Goal: Information Seeking & Learning: Learn about a topic

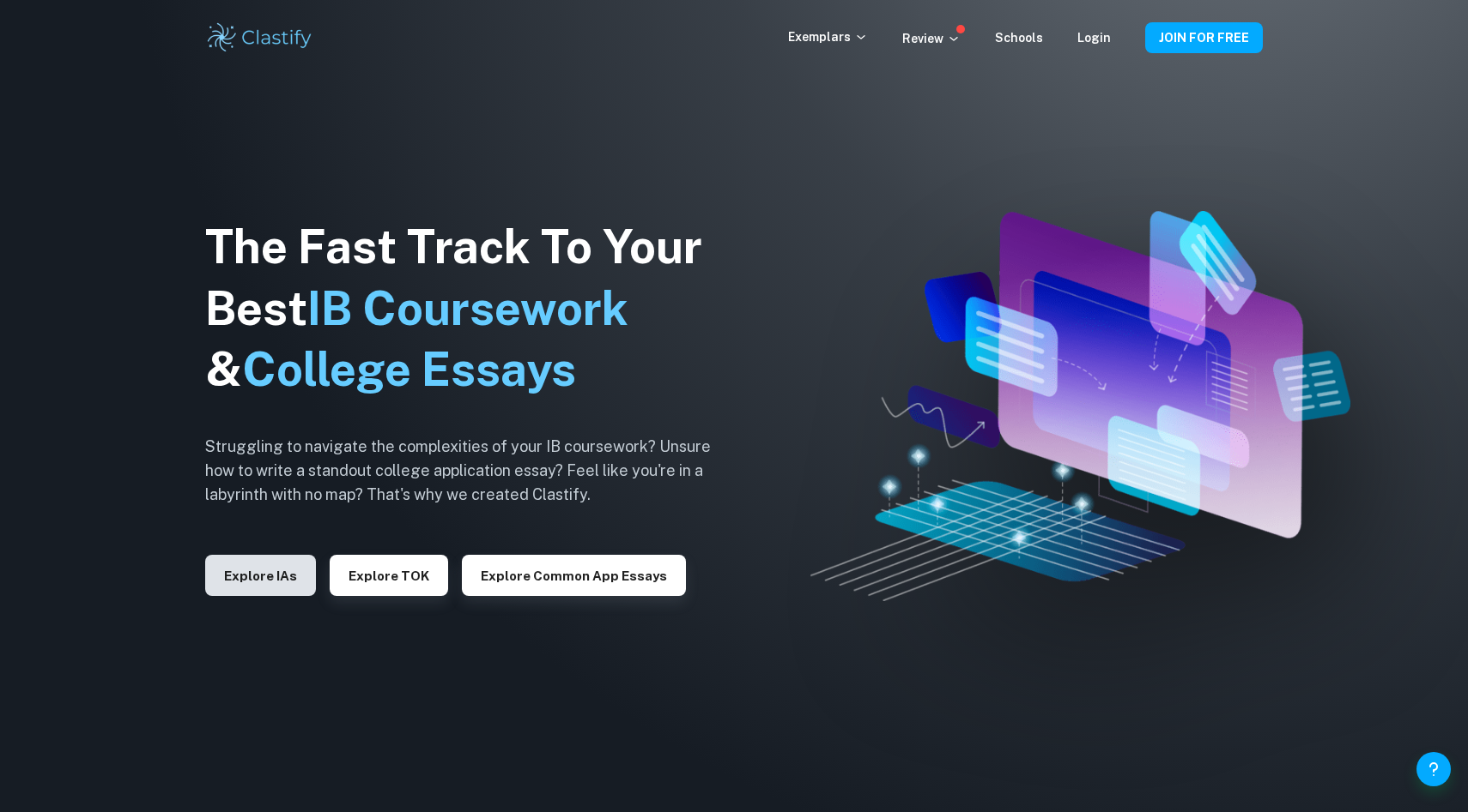
click at [257, 595] on button "Explore IAs" at bounding box center [261, 575] width 111 height 41
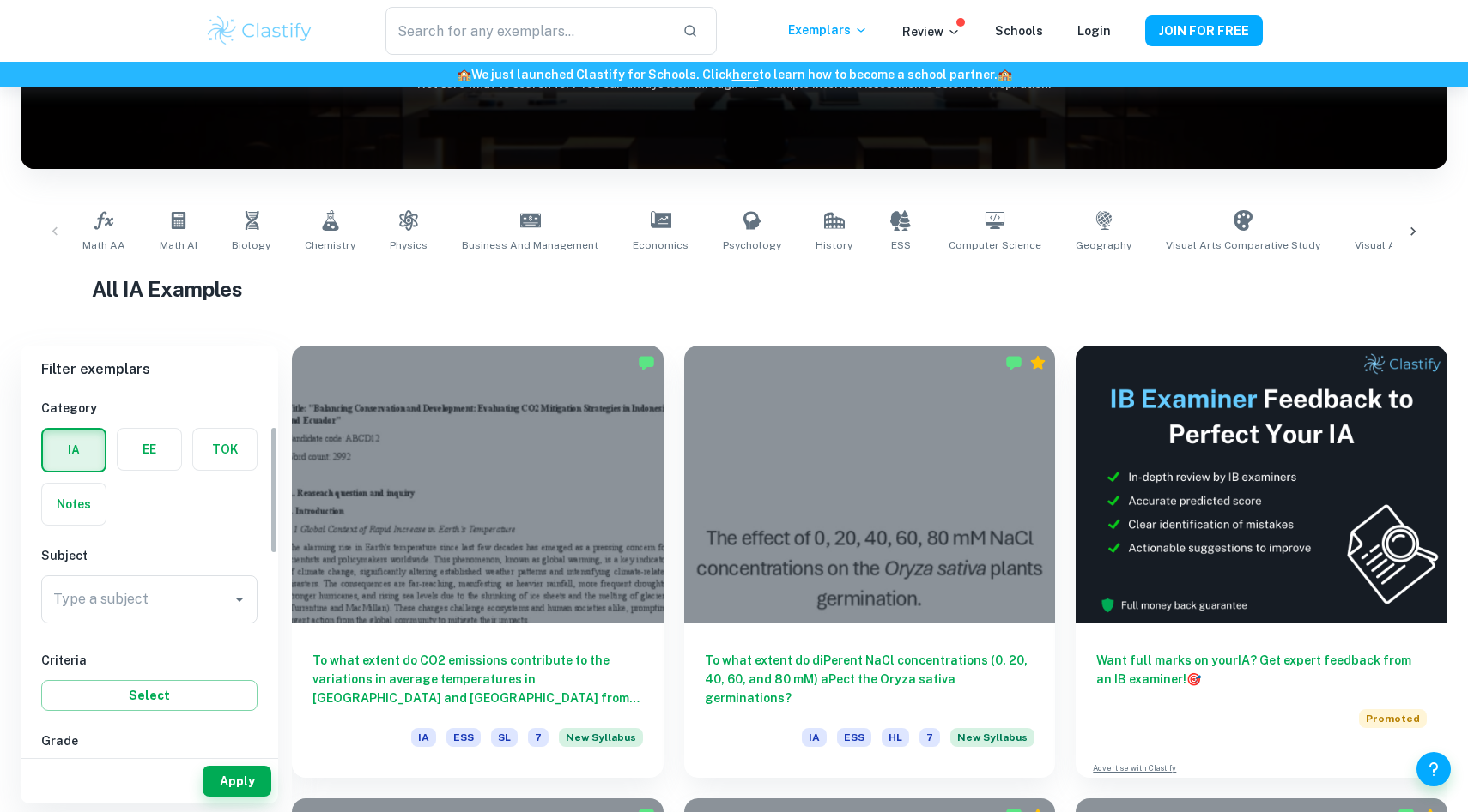
scroll to position [93, 0]
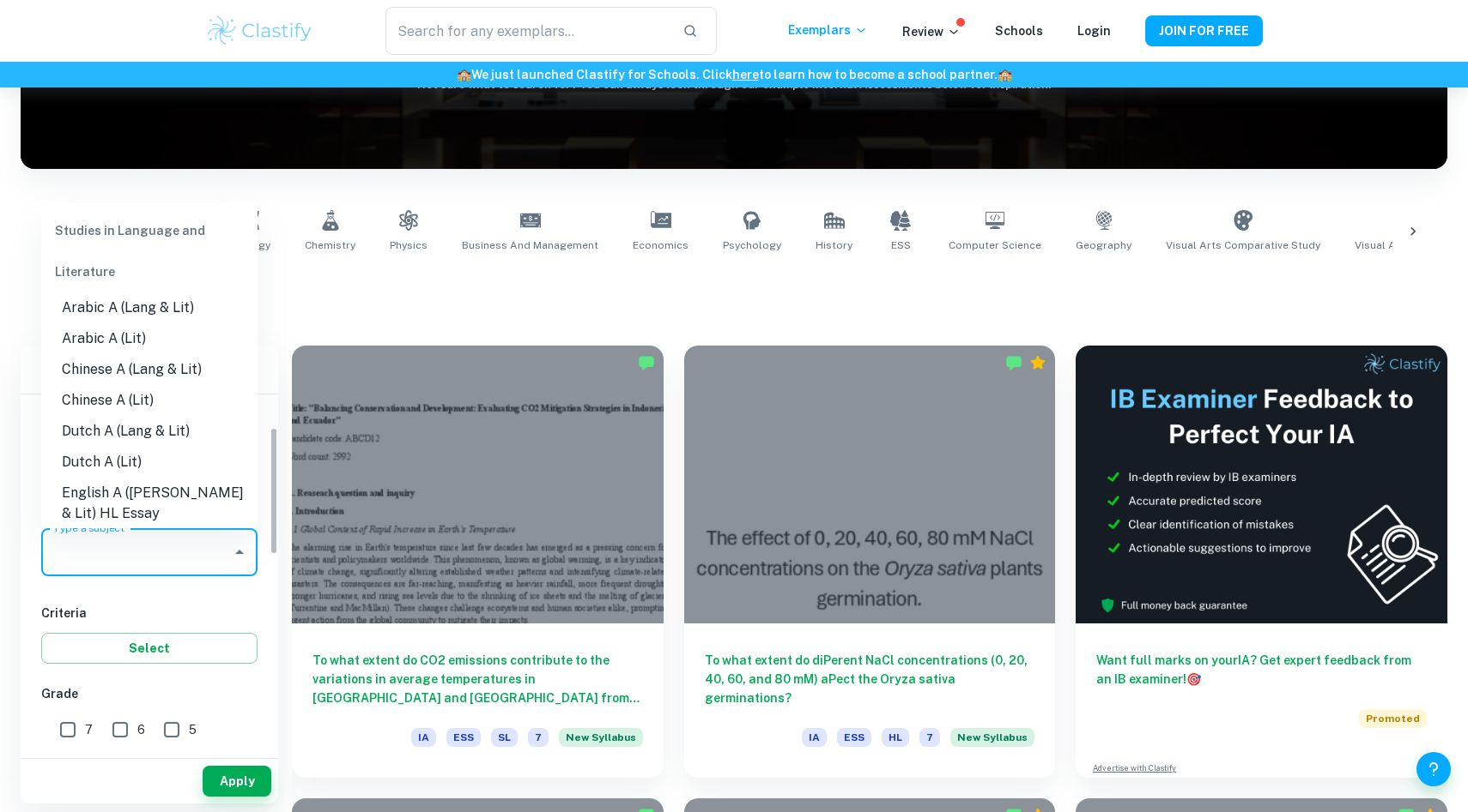
click at [162, 545] on input "Type a subject" at bounding box center [136, 552] width 175 height 32
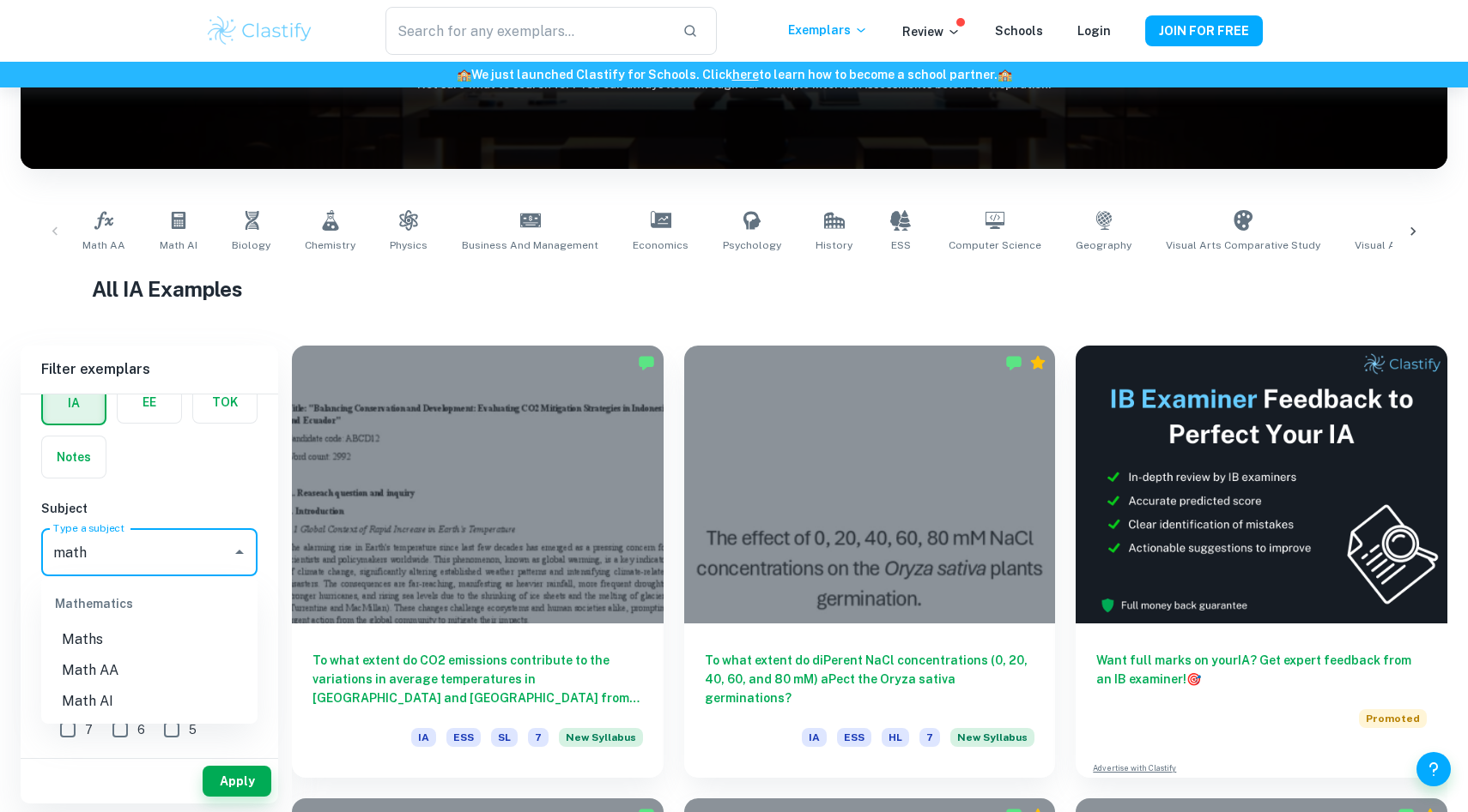
click at [101, 678] on li "Math AA" at bounding box center [149, 671] width 216 height 31
type input "Math AA"
click at [232, 777] on button "Apply" at bounding box center [237, 781] width 69 height 31
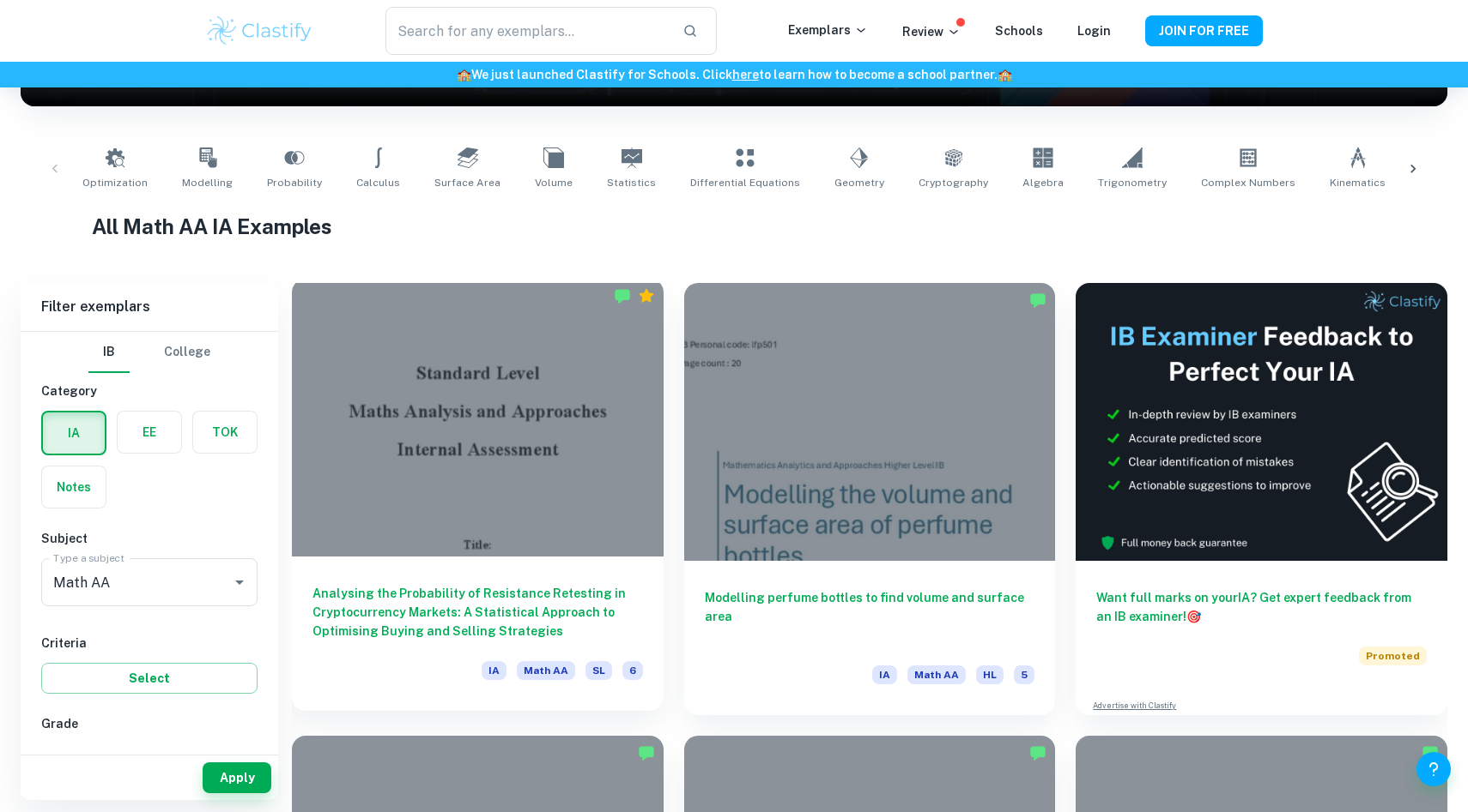
scroll to position [301, 0]
